Goal: Task Accomplishment & Management: Manage account settings

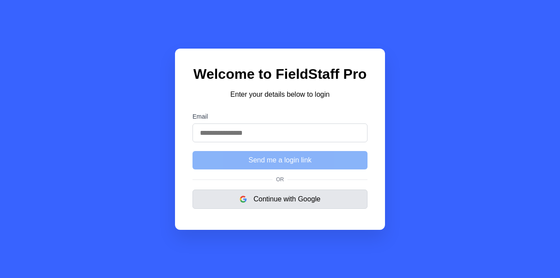
click at [315, 203] on button "Continue with Google" at bounding box center [280, 198] width 175 height 19
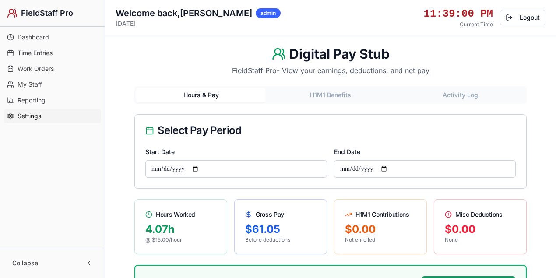
click at [30, 115] on span "Settings" at bounding box center [30, 116] width 24 height 9
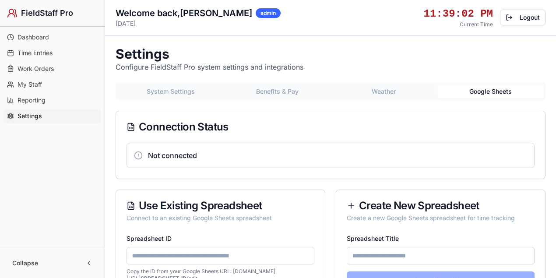
click at [490, 92] on button "Google Sheets" at bounding box center [490, 91] width 107 height 14
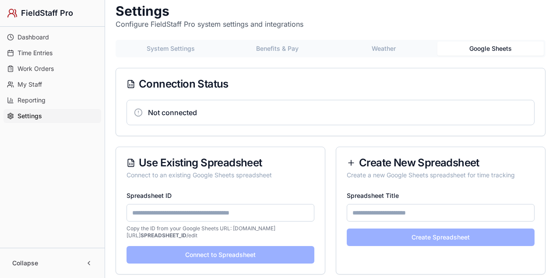
scroll to position [88, 0]
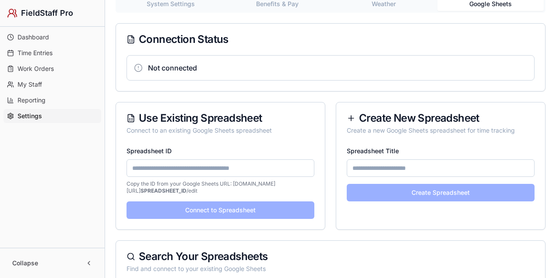
click at [241, 207] on div "Spreadsheet ID Copy the ID from your Google Sheets URL: docs.google.com/spreads…" at bounding box center [220, 187] width 209 height 84
click at [234, 169] on input "Spreadsheet ID" at bounding box center [220, 168] width 188 height 18
click at [233, 168] on input "Spreadsheet ID" at bounding box center [220, 168] width 188 height 18
click at [280, 125] on div "Use Existing Spreadsheet Connect to an existing Google Sheets spreadsheet" at bounding box center [220, 123] width 209 height 43
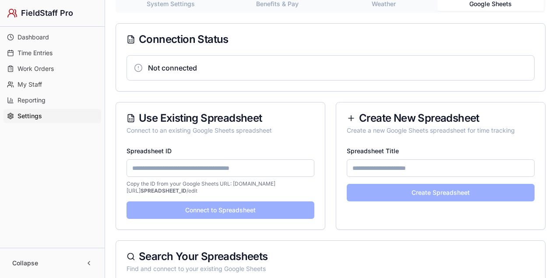
click at [228, 168] on input "Spreadsheet ID" at bounding box center [220, 168] width 188 height 18
type input "**********"
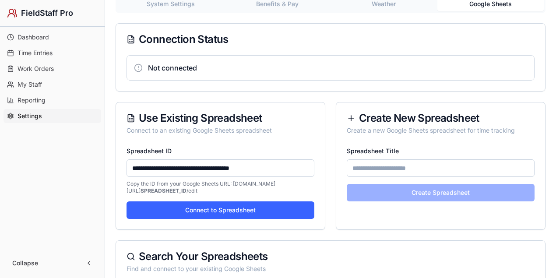
click at [215, 210] on button "Connect to Spreadsheet" at bounding box center [220, 210] width 188 height 18
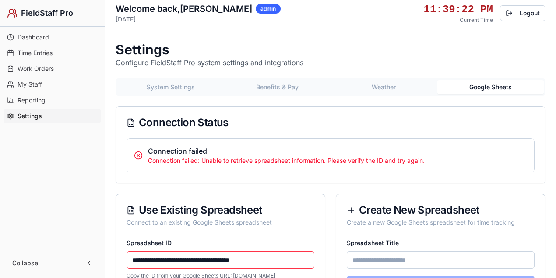
scroll to position [0, 0]
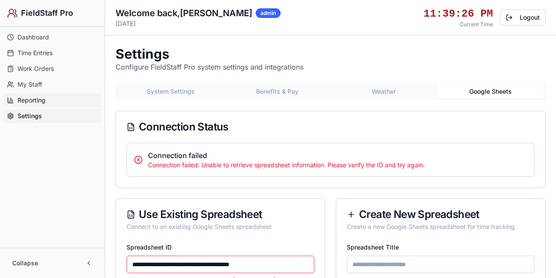
click at [40, 100] on span "Reporting" at bounding box center [32, 100] width 28 height 9
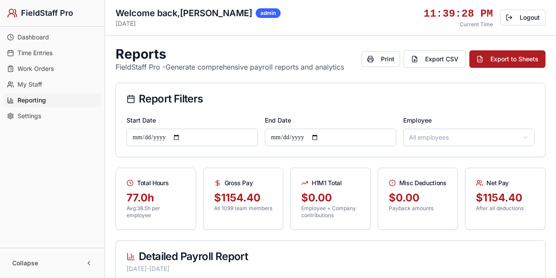
click at [39, 81] on span "My Staff" at bounding box center [30, 84] width 25 height 9
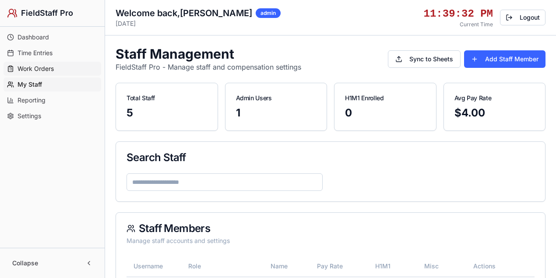
click at [36, 68] on span "Work Orders" at bounding box center [36, 68] width 36 height 9
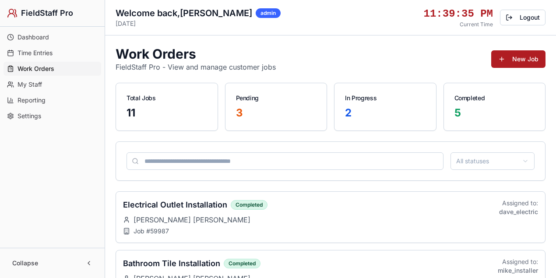
click at [39, 52] on span "Time Entries" at bounding box center [35, 53] width 35 height 9
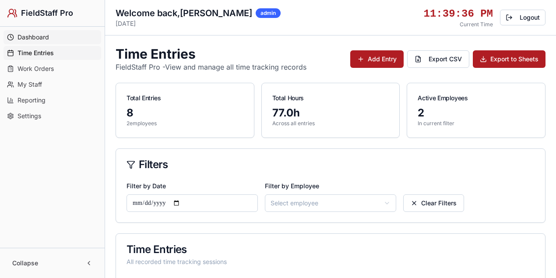
click at [46, 35] on span "Dashboard" at bounding box center [34, 37] width 32 height 9
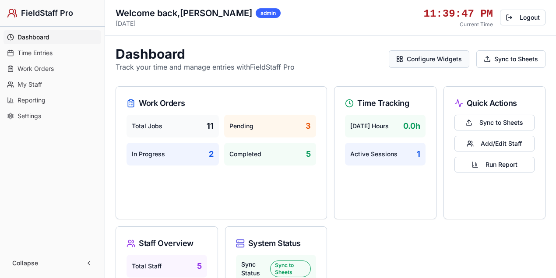
click at [438, 61] on button "Configure Widgets" at bounding box center [429, 59] width 81 height 18
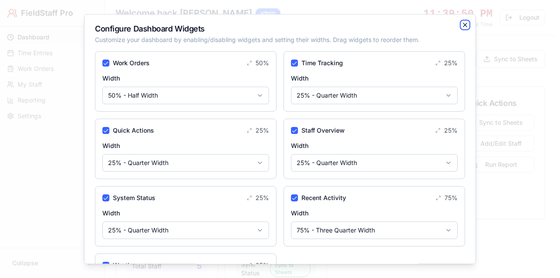
click at [462, 25] on icon "button" at bounding box center [465, 24] width 7 height 7
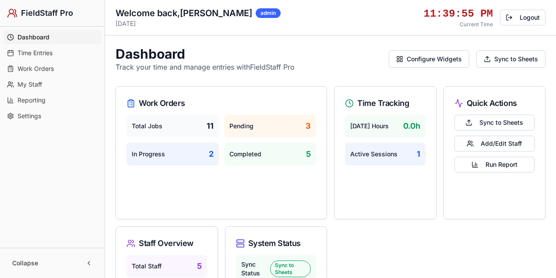
click at [41, 98] on span "Reporting" at bounding box center [32, 100] width 28 height 9
click at [42, 63] on link "Work Orders" at bounding box center [53, 69] width 98 height 14
click at [42, 56] on span "Time Entries" at bounding box center [35, 53] width 35 height 9
click at [46, 33] on span "Dashboard" at bounding box center [34, 37] width 32 height 9
click at [41, 64] on span "Work Orders" at bounding box center [36, 68] width 36 height 9
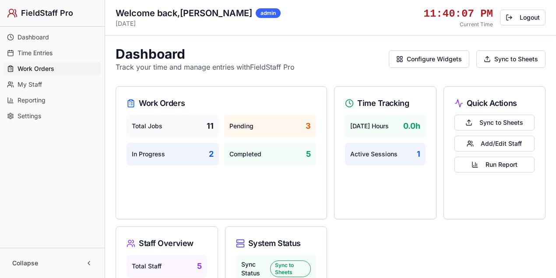
click at [38, 67] on span "Work Orders" at bounding box center [36, 68] width 37 height 9
click at [24, 118] on span "Settings" at bounding box center [30, 116] width 24 height 9
click at [24, 116] on span "Settings" at bounding box center [30, 116] width 25 height 9
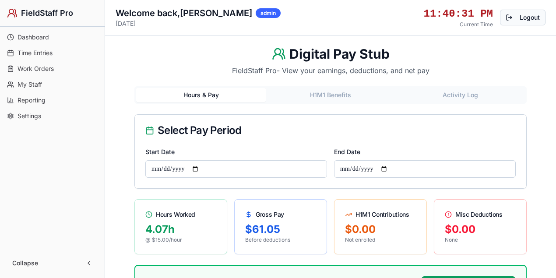
click at [517, 17] on button "Logout" at bounding box center [523, 18] width 46 height 16
click at [48, 53] on span "Time Entries" at bounding box center [35, 53] width 35 height 9
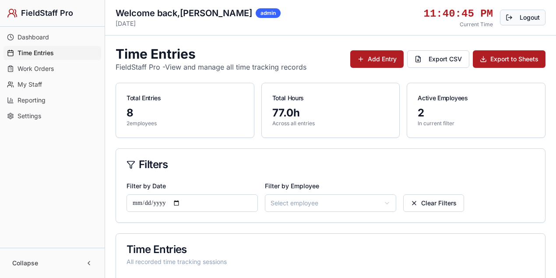
click at [510, 19] on button "Logout" at bounding box center [523, 18] width 46 height 16
click at [36, 36] on span "Dashboard" at bounding box center [34, 37] width 32 height 9
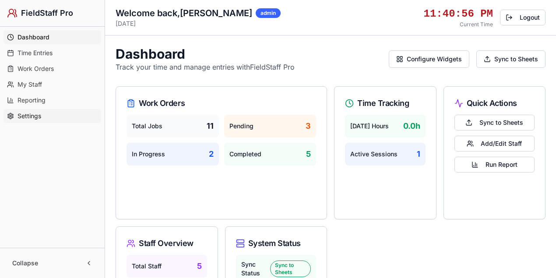
click at [46, 110] on link "Settings" at bounding box center [53, 116] width 98 height 14
click at [45, 115] on link "Settings" at bounding box center [53, 116] width 98 height 14
click at [25, 116] on span "Settings" at bounding box center [30, 116] width 25 height 9
click at [27, 116] on span "Settings" at bounding box center [30, 116] width 25 height 9
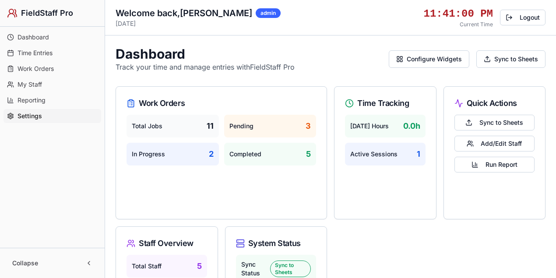
click at [28, 116] on span "Settings" at bounding box center [30, 116] width 25 height 9
click at [39, 49] on span "Time Entries" at bounding box center [35, 53] width 35 height 9
click at [42, 33] on span "Dashboard" at bounding box center [34, 37] width 32 height 9
click at [27, 120] on link "Settings" at bounding box center [53, 116] width 98 height 14
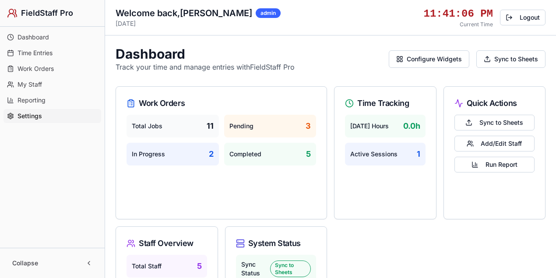
drag, startPoint x: 30, startPoint y: 117, endPoint x: 33, endPoint y: 114, distance: 4.7
click at [33, 114] on span "Settings" at bounding box center [30, 116] width 25 height 9
click at [32, 115] on span "Settings" at bounding box center [30, 116] width 25 height 9
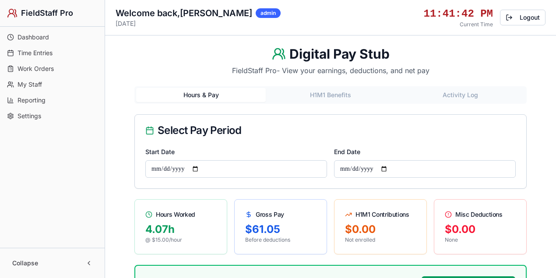
click at [350, 95] on button "H1M1 Benefits" at bounding box center [331, 95] width 130 height 14
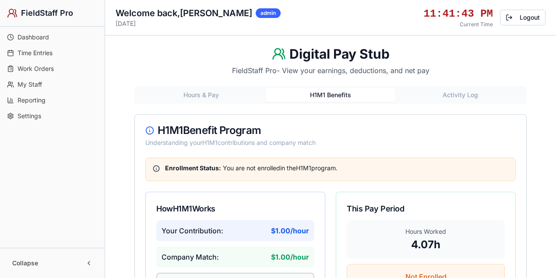
click at [467, 99] on button "Activity Log" at bounding box center [460, 95] width 130 height 14
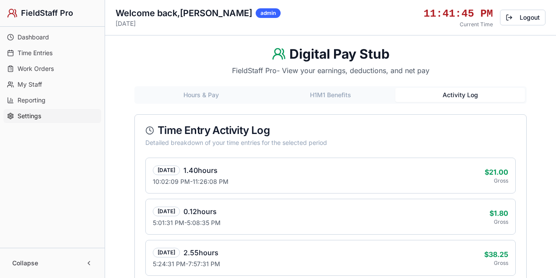
click at [35, 113] on span "Settings" at bounding box center [30, 116] width 24 height 9
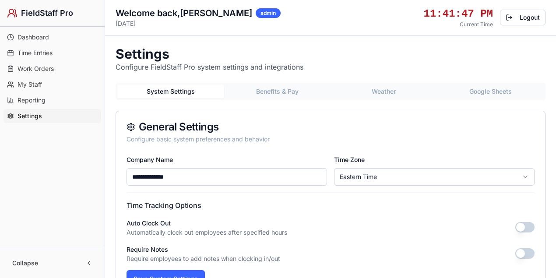
click at [497, 92] on button "Google Sheets" at bounding box center [490, 91] width 107 height 14
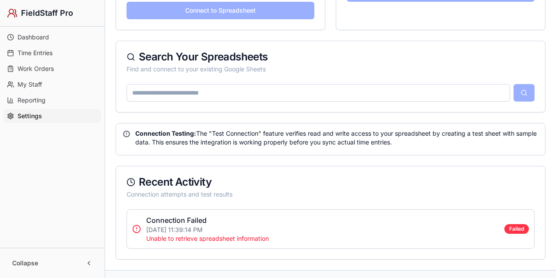
scroll to position [321, 0]
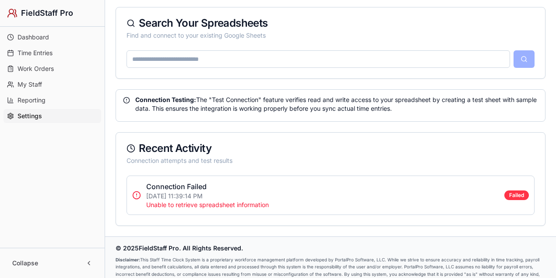
click at [239, 60] on input at bounding box center [317, 59] width 383 height 18
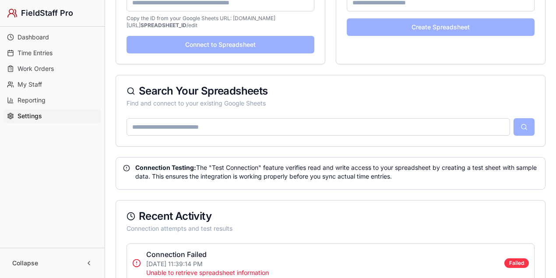
scroll to position [204, 0]
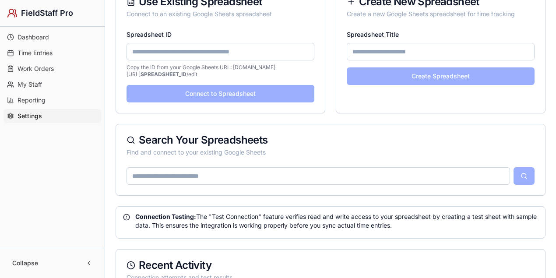
click at [413, 77] on div "Spreadsheet Title Create Spreadsheet" at bounding box center [440, 62] width 209 height 67
click at [400, 52] on input "Spreadsheet Title" at bounding box center [441, 52] width 188 height 18
type input "**********"
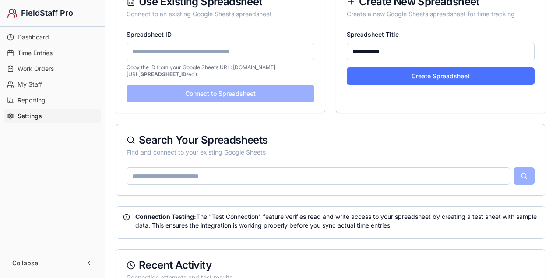
click at [397, 76] on button "Create Spreadsheet" at bounding box center [441, 76] width 188 height 18
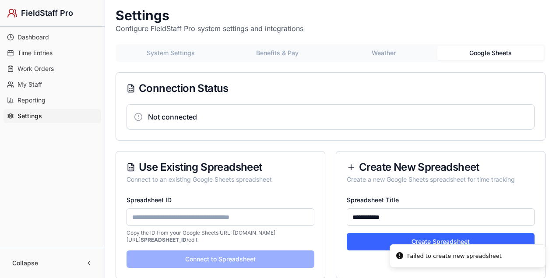
scroll to position [0, 0]
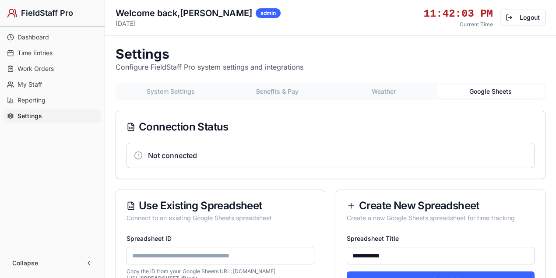
click at [377, 88] on button "Weather" at bounding box center [383, 91] width 107 height 14
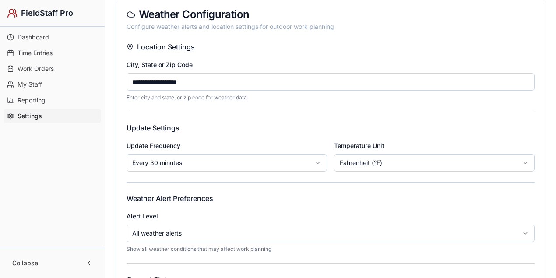
scroll to position [116, 0]
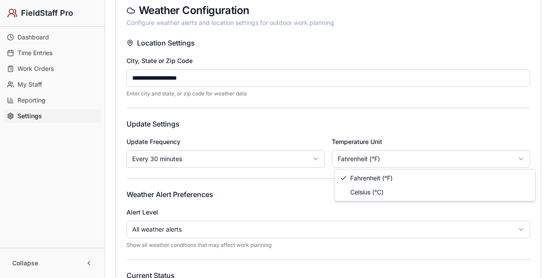
click at [388, 150] on html "**********" at bounding box center [278, 178] width 556 height 588
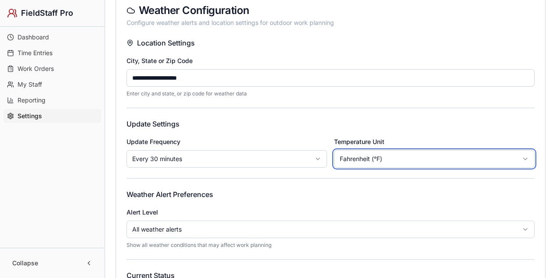
click at [386, 152] on html "**********" at bounding box center [278, 178] width 556 height 588
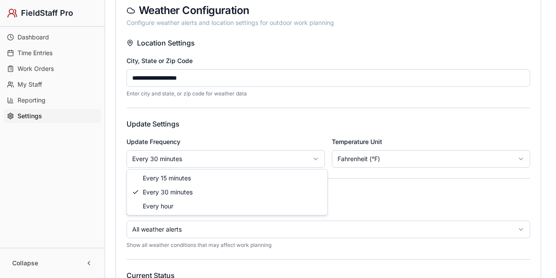
click at [303, 158] on html "**********" at bounding box center [278, 178] width 556 height 588
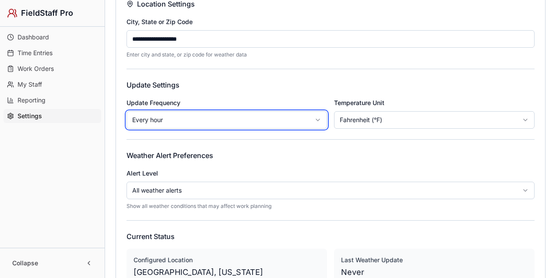
scroll to position [233, 0]
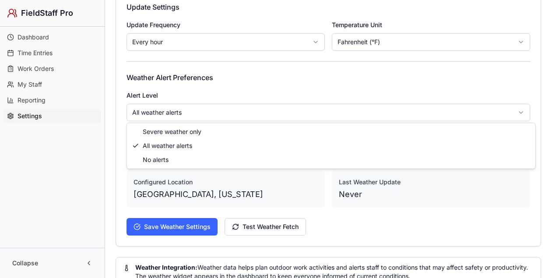
click at [236, 110] on html "**********" at bounding box center [278, 61] width 556 height 588
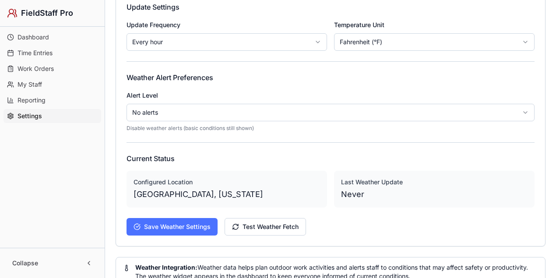
click at [194, 225] on button "Save Weather Settings" at bounding box center [171, 227] width 91 height 18
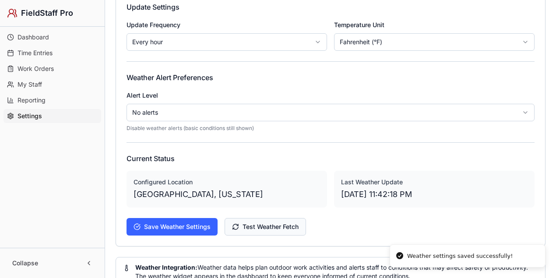
click at [249, 226] on button "Test Weather Fetch" at bounding box center [264, 227] width 81 height 18
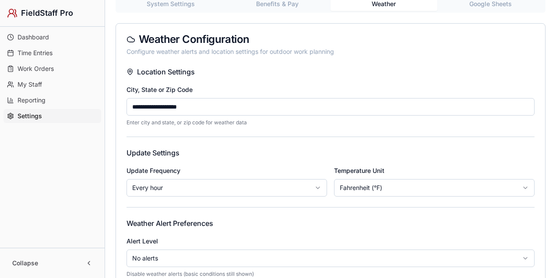
scroll to position [0, 0]
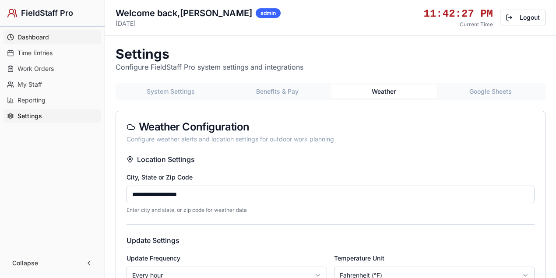
click at [53, 39] on link "Dashboard" at bounding box center [53, 37] width 98 height 14
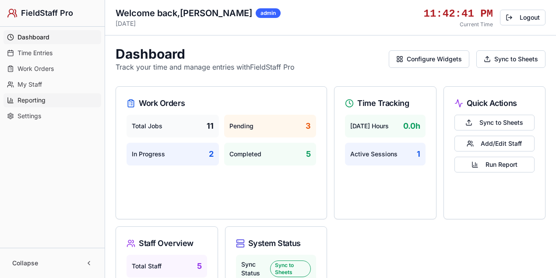
click at [16, 98] on link "Reporting" at bounding box center [53, 100] width 98 height 14
click at [39, 100] on span "Reporting" at bounding box center [32, 100] width 28 height 9
click at [520, 16] on button "Logout" at bounding box center [523, 18] width 46 height 16
click at [88, 263] on button "Collapse" at bounding box center [52, 263] width 91 height 16
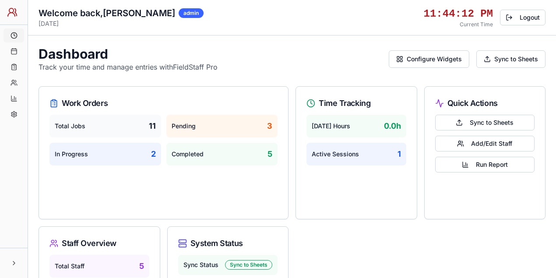
click at [13, 263] on button at bounding box center [14, 263] width 14 height 16
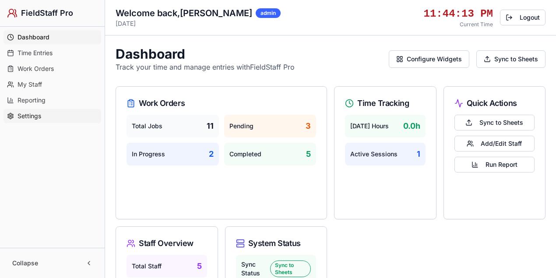
click at [34, 110] on link "Settings" at bounding box center [53, 116] width 98 height 14
click at [41, 96] on span "Reporting" at bounding box center [32, 100] width 28 height 9
click at [28, 82] on span "My Staff" at bounding box center [30, 84] width 25 height 9
click at [29, 49] on span "Time Entries" at bounding box center [35, 53] width 35 height 9
